Goal: Task Accomplishment & Management: Manage account settings

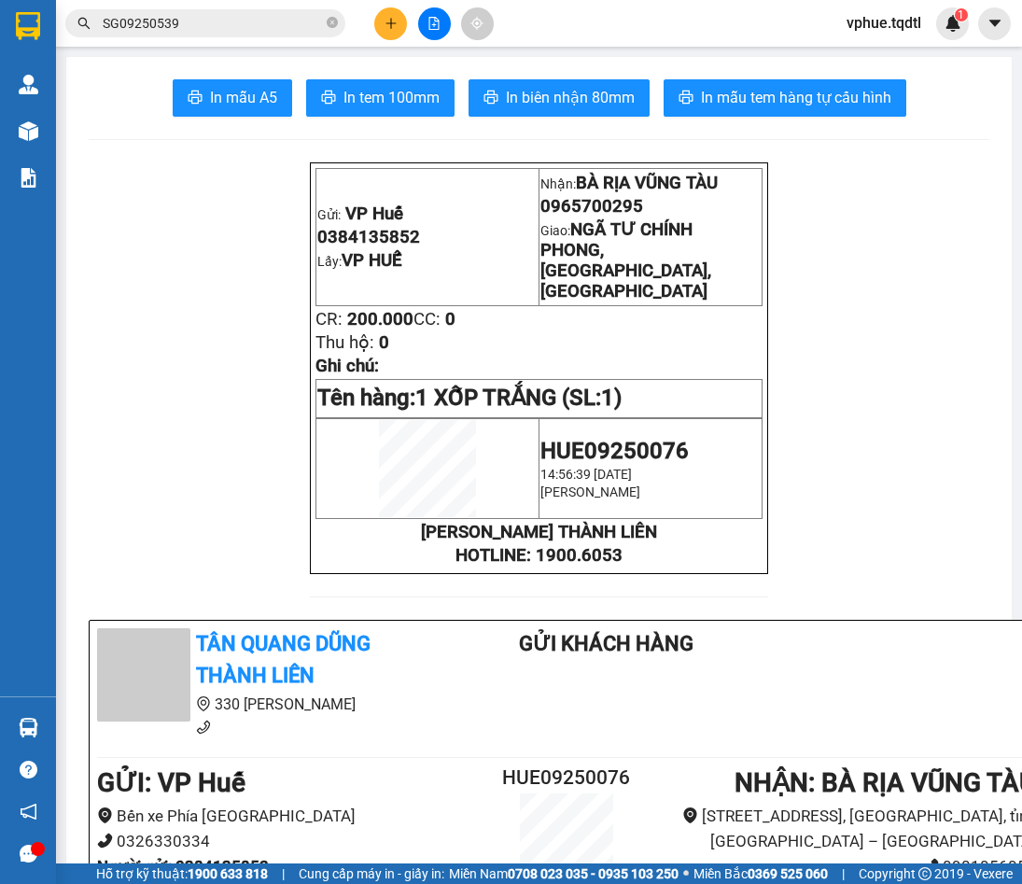
click at [610, 205] on span "0965700295" at bounding box center [591, 206] width 103 height 21
copy span "0965700295"
click at [612, 384] on span "1 XỐP TRẮNG (SL: 1)" at bounding box center [518, 397] width 206 height 26
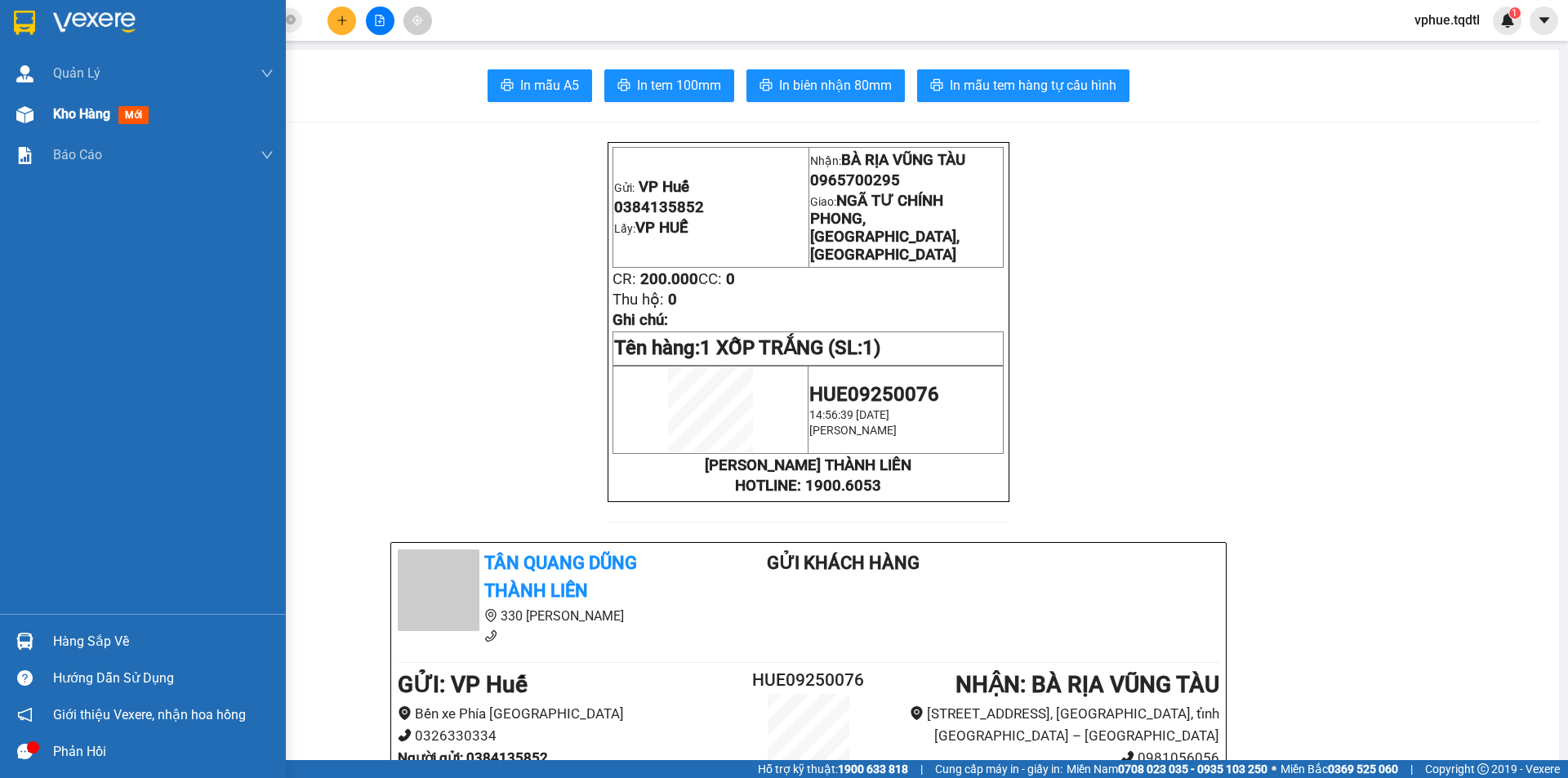
click at [229, 111] on div "Kho hàng mới" at bounding box center [164, 114] width 221 height 41
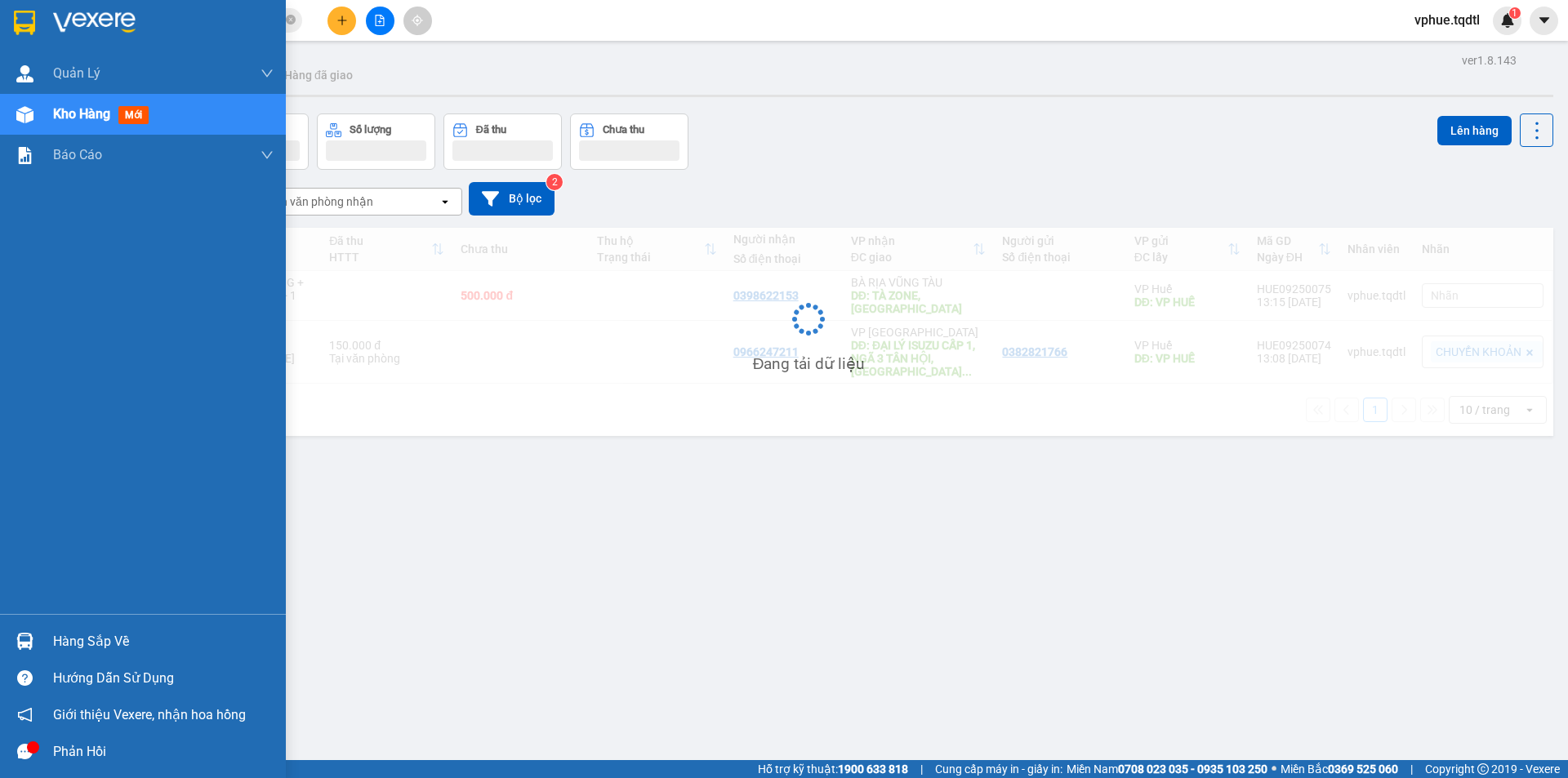
click at [103, 128] on div "Kho hàng mới" at bounding box center [164, 114] width 221 height 41
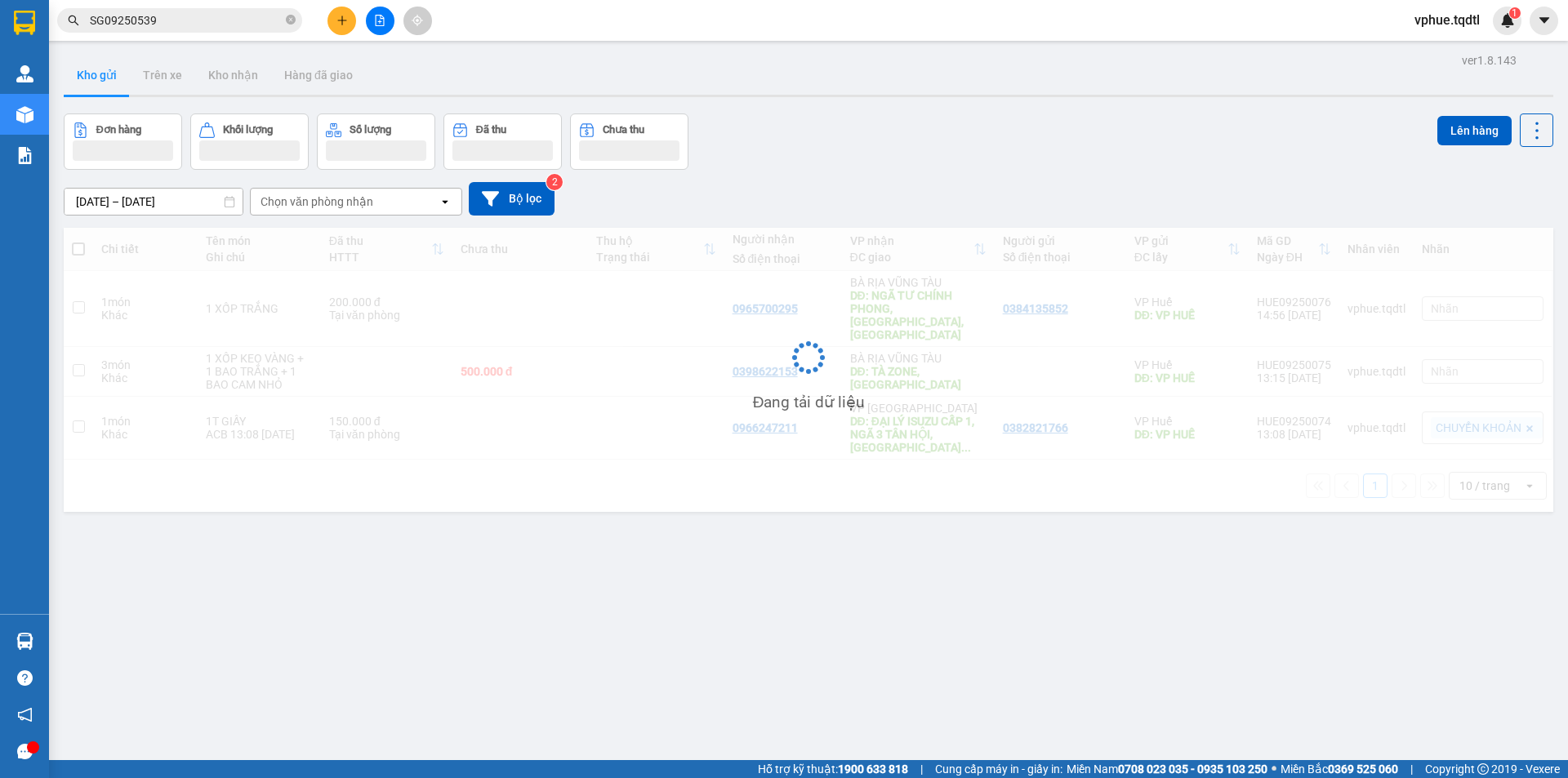
click at [894, 513] on div "ver 1.8.143 Kho gửi Trên xe Kho nhận Hàng đã giao Đơn hàng Khối lượng Số lượng …" at bounding box center [808, 438] width 1503 height 778
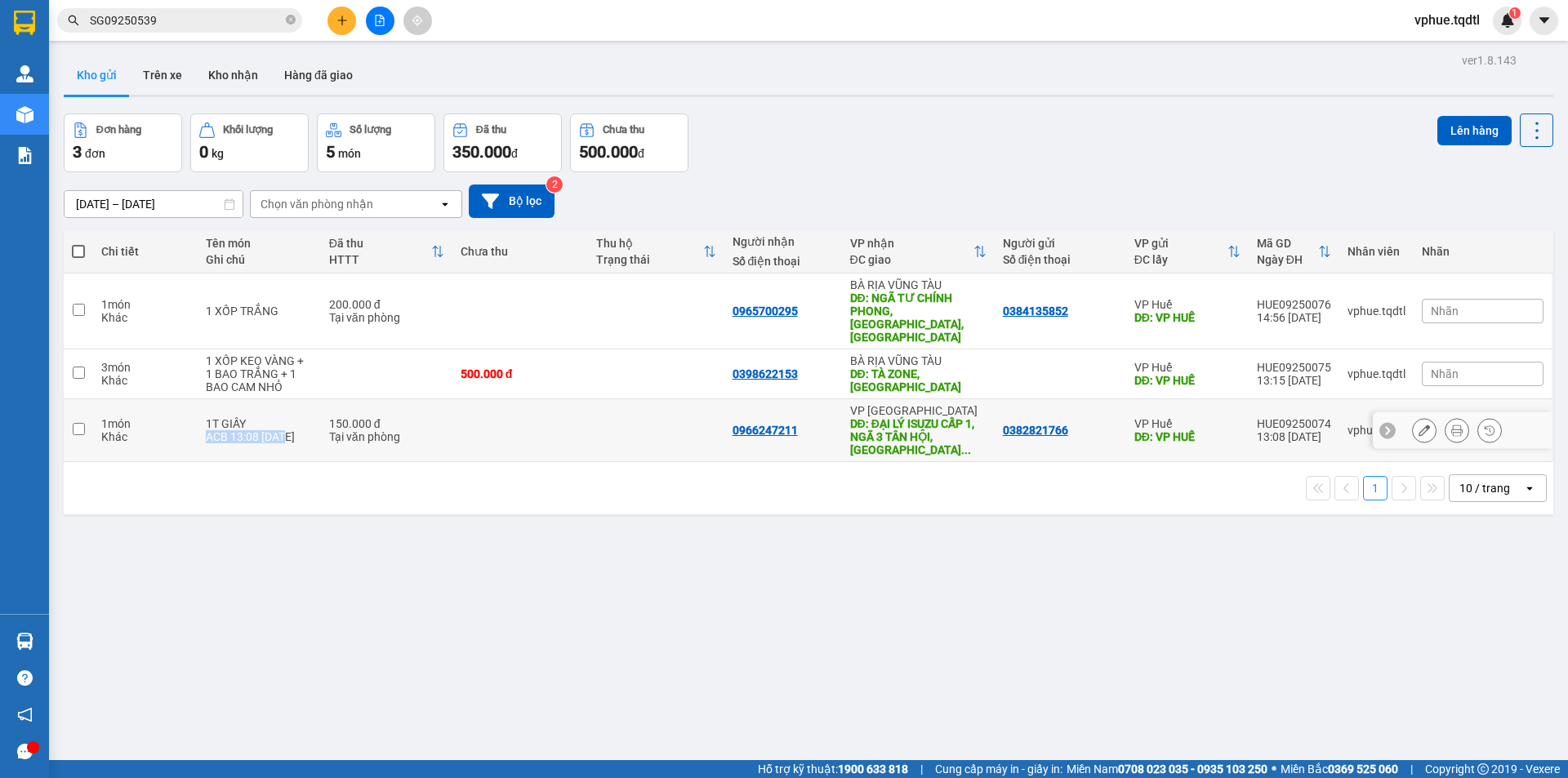
drag, startPoint x: 206, startPoint y: 413, endPoint x: 293, endPoint y: 413, distance: 87.0
click at [293, 431] on div "ACB 13:08 [DATE]" at bounding box center [258, 437] width 106 height 13
checkbox input "true"
copy div "ACB 13:08 [DATE]"
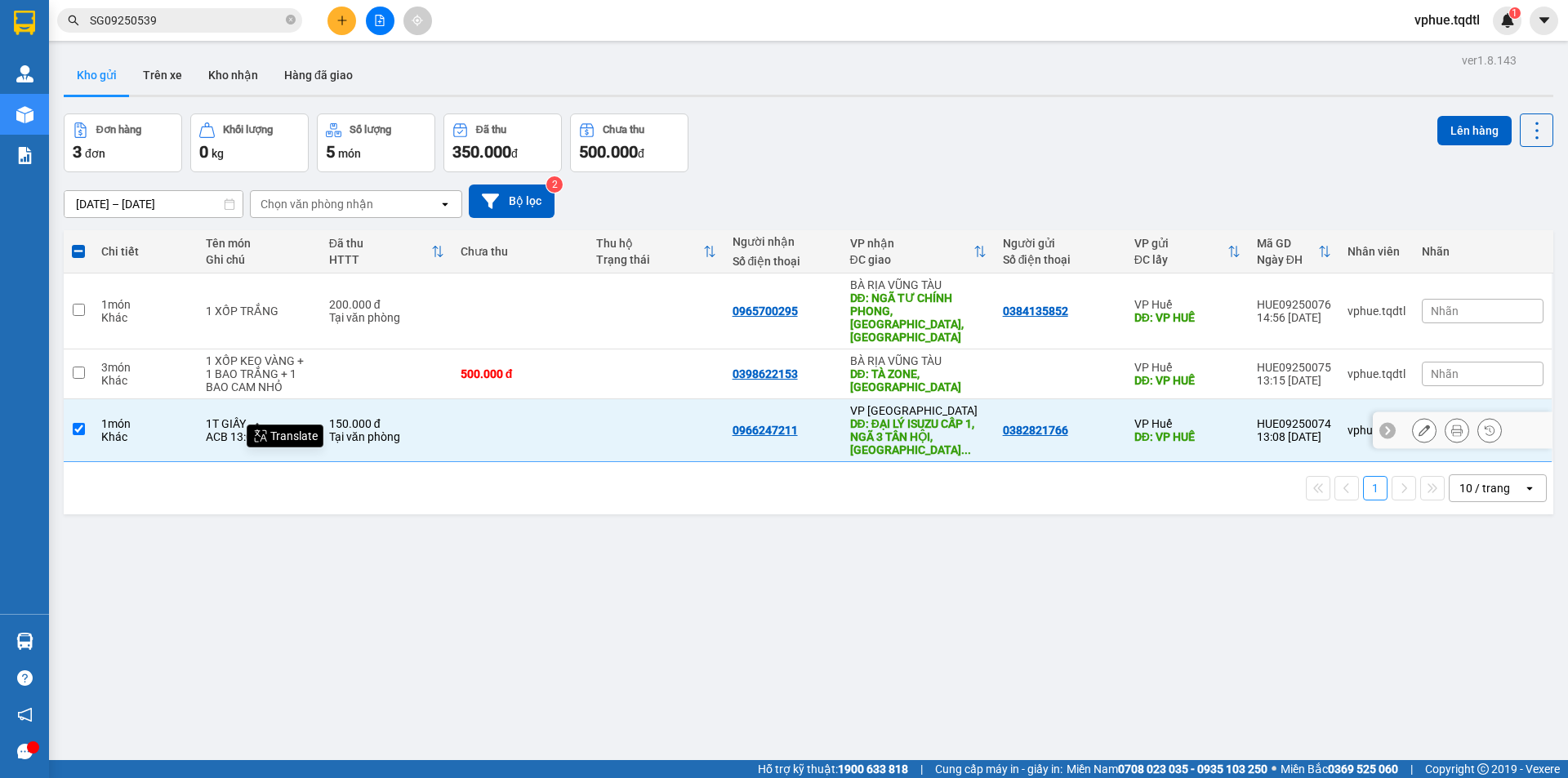
click at [865, 368] on div "DĐ: TÀ ZONE, [GEOGRAPHIC_DATA]" at bounding box center [918, 381] width 137 height 26
checkbox input "true"
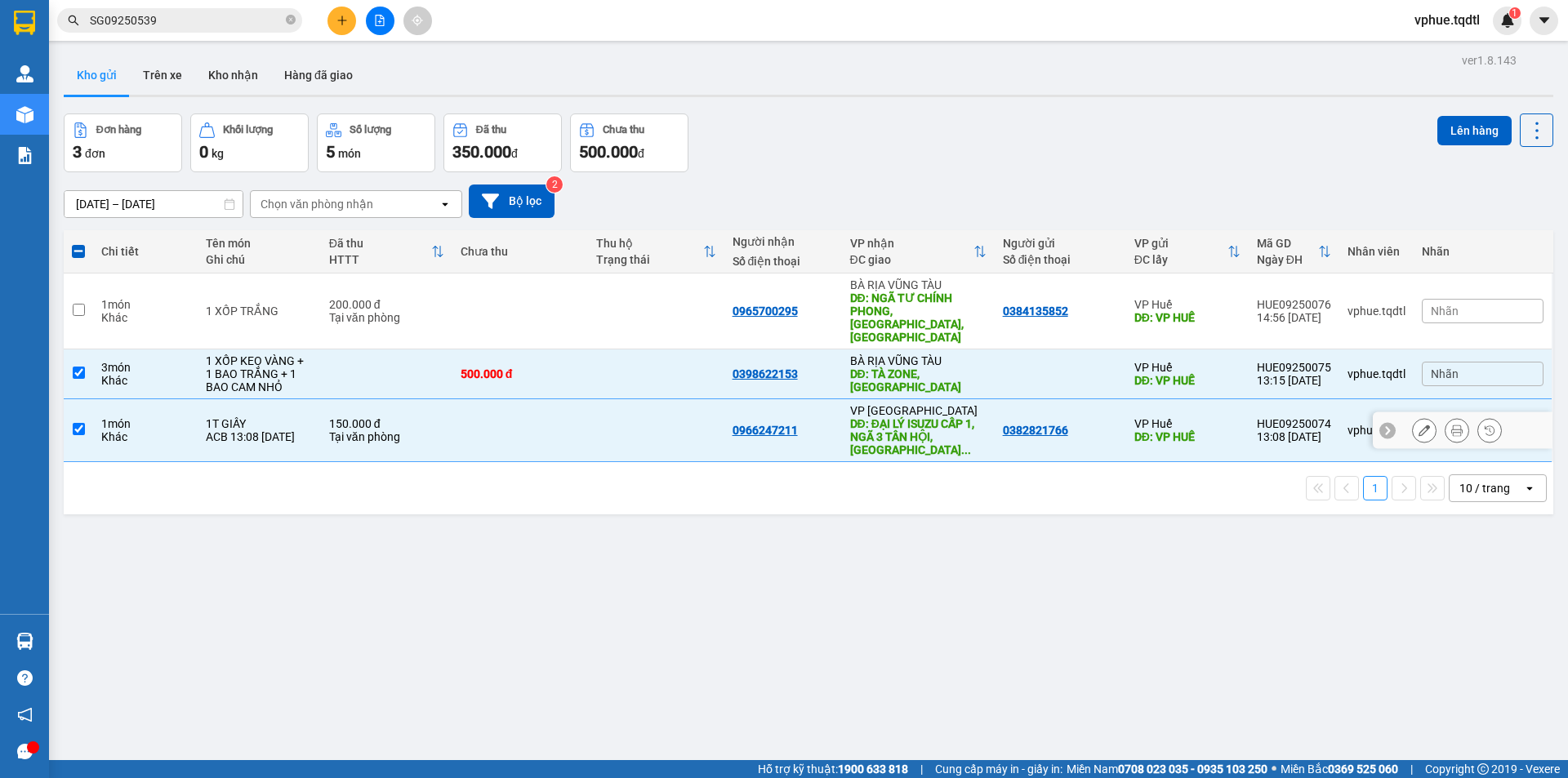
click at [868, 419] on div "DĐ: ĐẠI LÝ ISUZU CẤP 1, NGÃ 3 TÂN HỘI, [GEOGRAPHIC_DATA] ..." at bounding box center [918, 437] width 137 height 39
checkbox input "false"
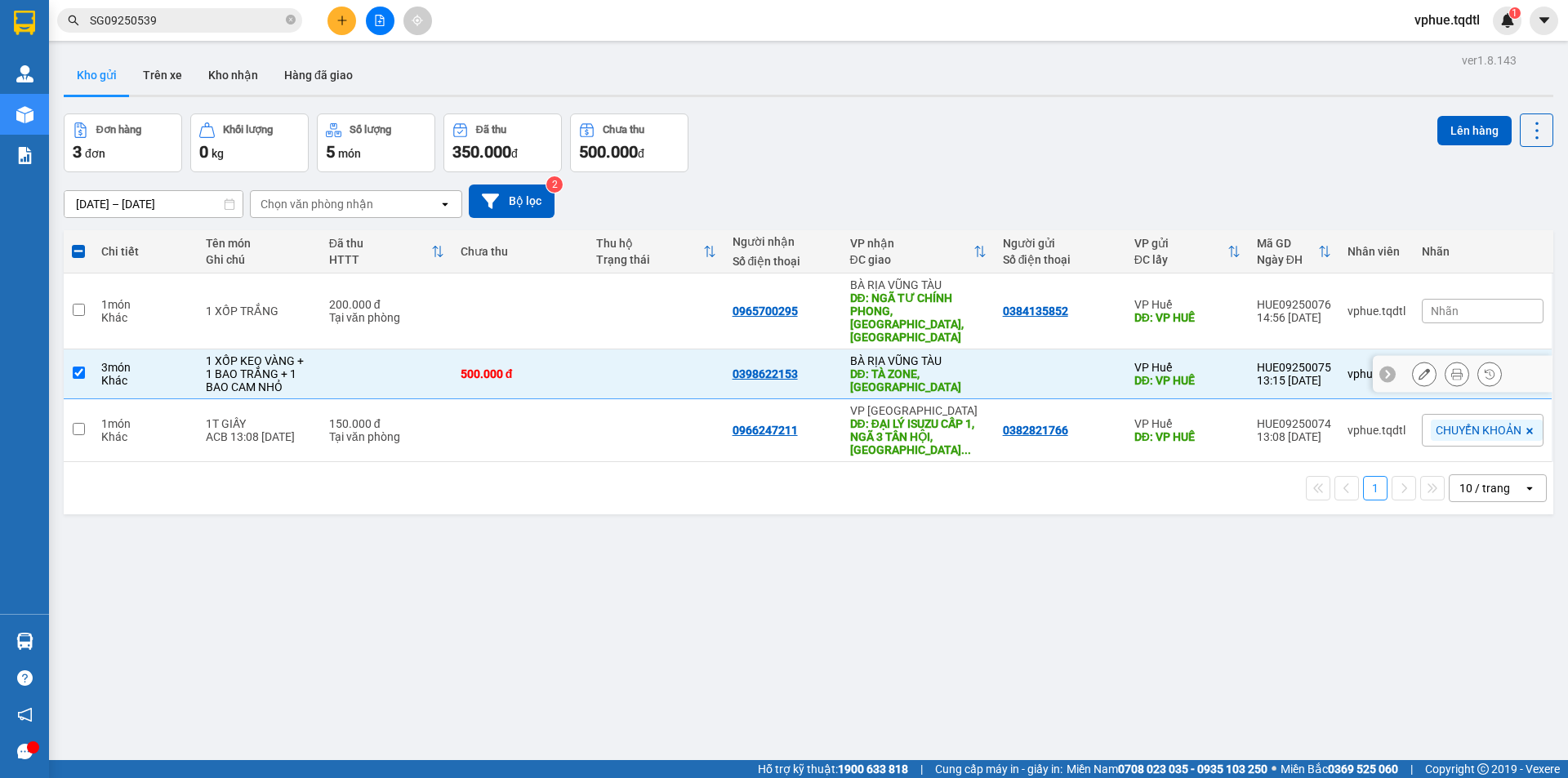
click at [886, 368] on div "DĐ: TÀ ZONE, [GEOGRAPHIC_DATA]" at bounding box center [918, 381] width 137 height 26
checkbox input "false"
